Goal: Task Accomplishment & Management: Manage account settings

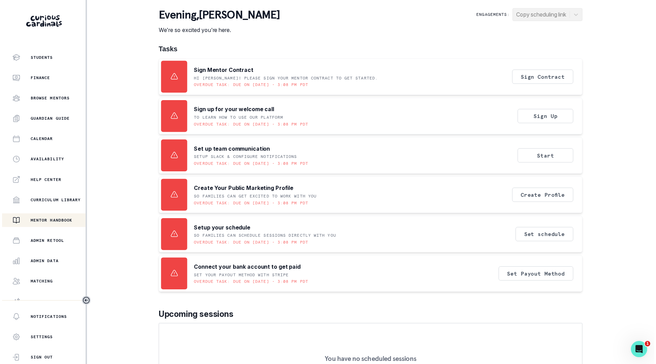
scroll to position [53, 0]
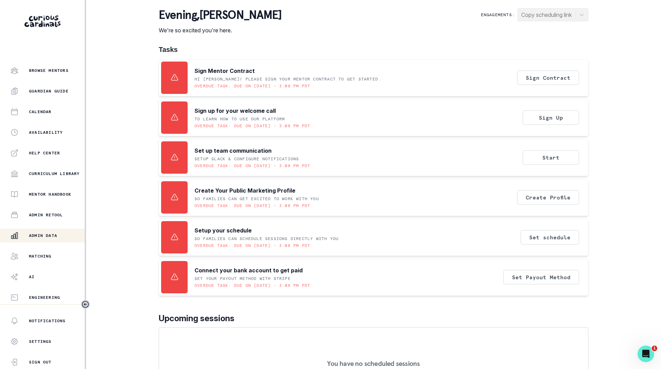
click at [38, 236] on p "Admin Data" at bounding box center [43, 236] width 28 height 6
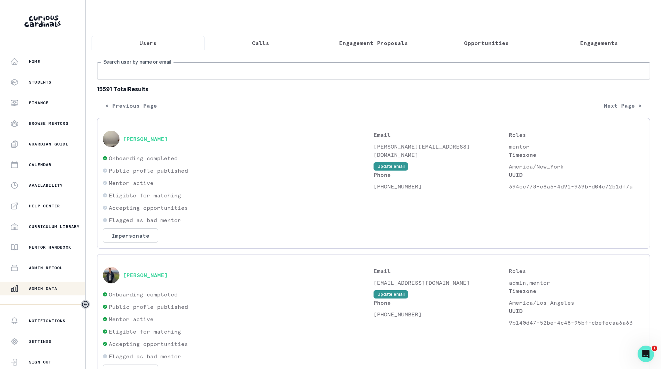
click at [223, 72] on input "Search user by name or email" at bounding box center [373, 70] width 553 height 17
type input "[PERSON_NAME]"
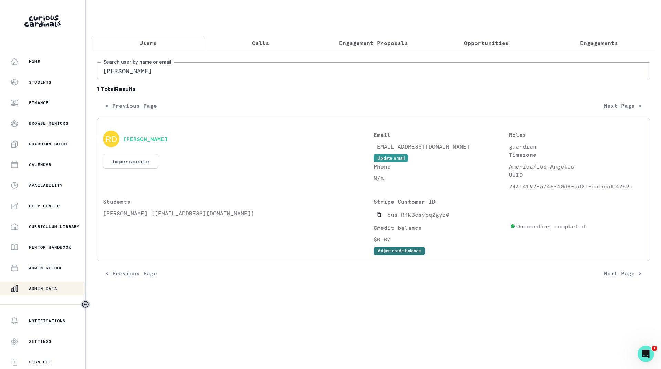
click at [384, 253] on button "Adjust credit balance" at bounding box center [399, 251] width 52 height 8
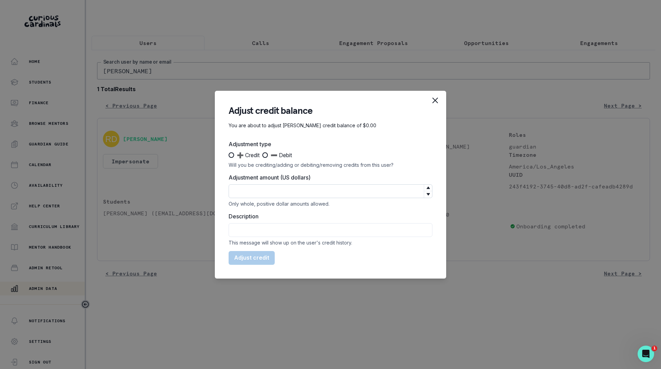
click at [287, 194] on input "Adjustment amount (US dollars)" at bounding box center [331, 191] width 204 height 14
type input "140"
click at [230, 154] on span at bounding box center [232, 155] width 6 height 6
click at [229, 155] on input "➕ Credit" at bounding box center [228, 155] width 0 height 0
radio input "true"
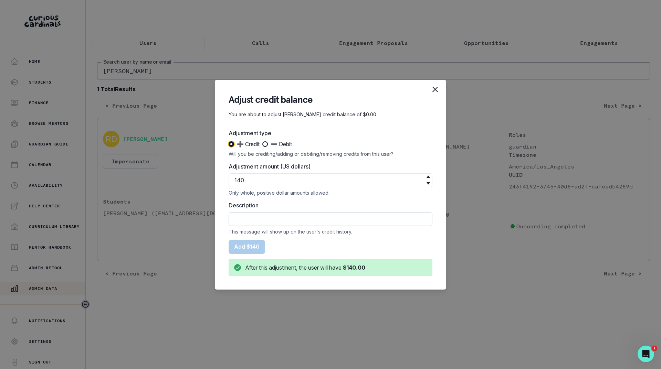
click at [252, 221] on input "Description" at bounding box center [331, 219] width 204 height 14
type input "Rescheduling Adjustment"
click at [250, 246] on button "Add $140" at bounding box center [247, 247] width 36 height 14
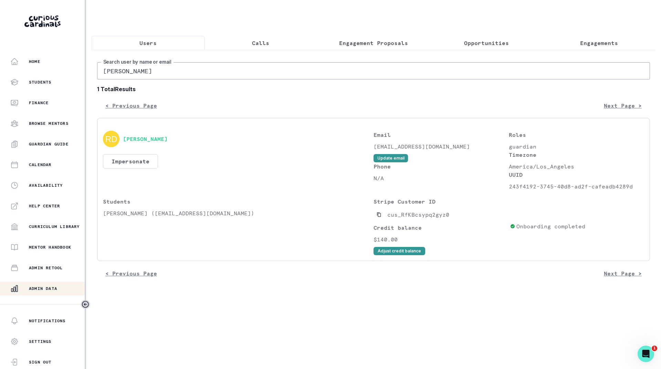
click at [146, 73] on input "[PERSON_NAME]" at bounding box center [373, 70] width 553 height 17
type input "[PERSON_NAME]"
click at [136, 165] on button "Impersonate" at bounding box center [130, 161] width 55 height 14
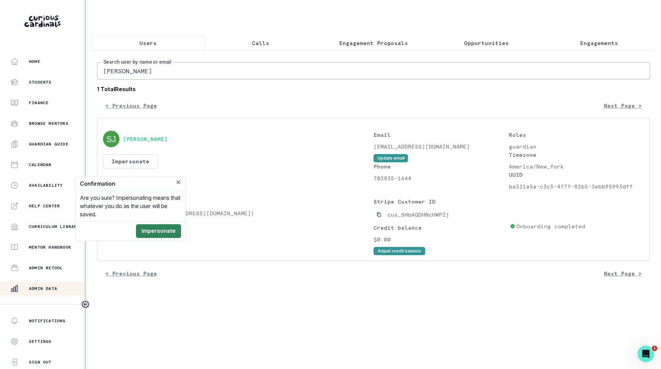
click at [158, 227] on button "Impersonate" at bounding box center [158, 231] width 45 height 14
